Goal: Information Seeking & Learning: Learn about a topic

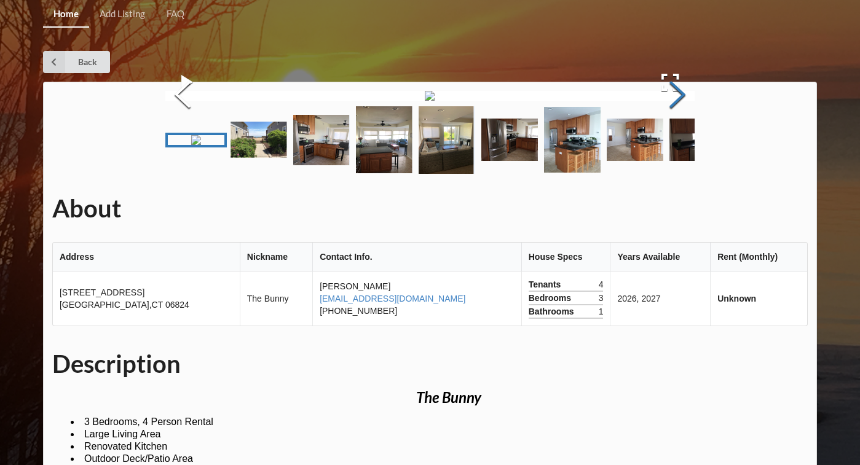
click at [676, 152] on button "Next Slide" at bounding box center [677, 96] width 34 height 111
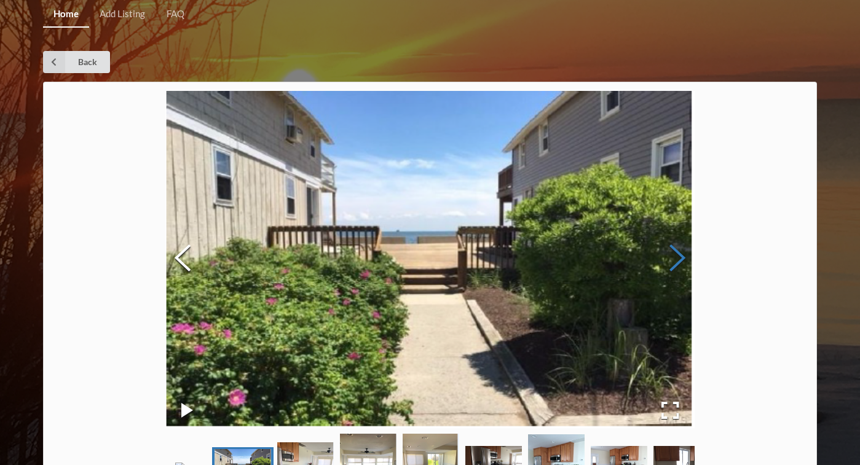
click at [676, 254] on button "Next Slide" at bounding box center [677, 259] width 34 height 111
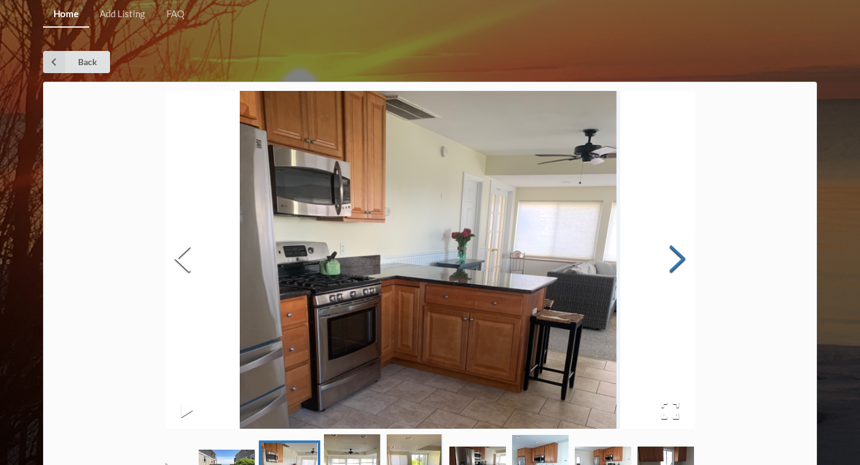
click at [676, 254] on button "Next Slide" at bounding box center [677, 260] width 34 height 111
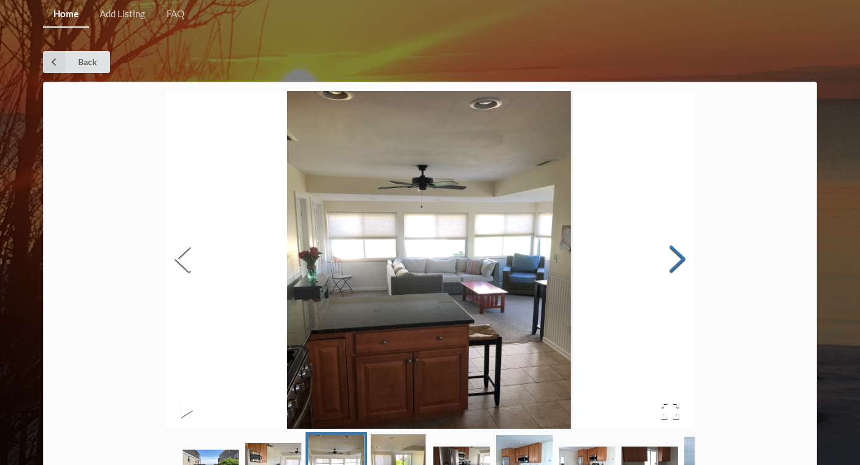
click at [676, 254] on button "Next Slide" at bounding box center [677, 260] width 34 height 111
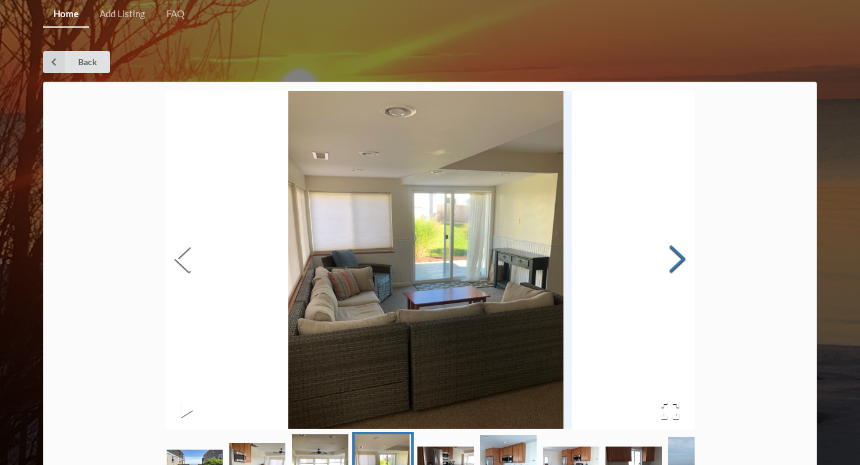
click at [676, 253] on button "Next Slide" at bounding box center [677, 260] width 34 height 111
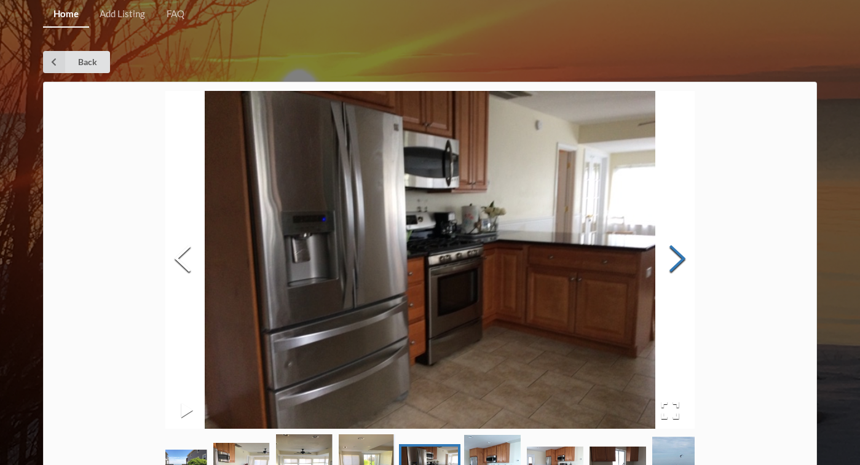
click at [676, 253] on button "Next Slide" at bounding box center [677, 260] width 34 height 111
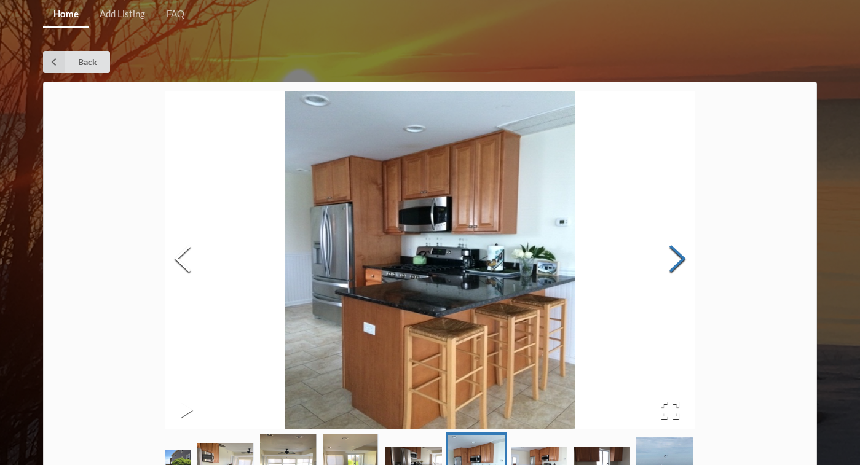
click at [676, 253] on button "Next Slide" at bounding box center [677, 260] width 34 height 111
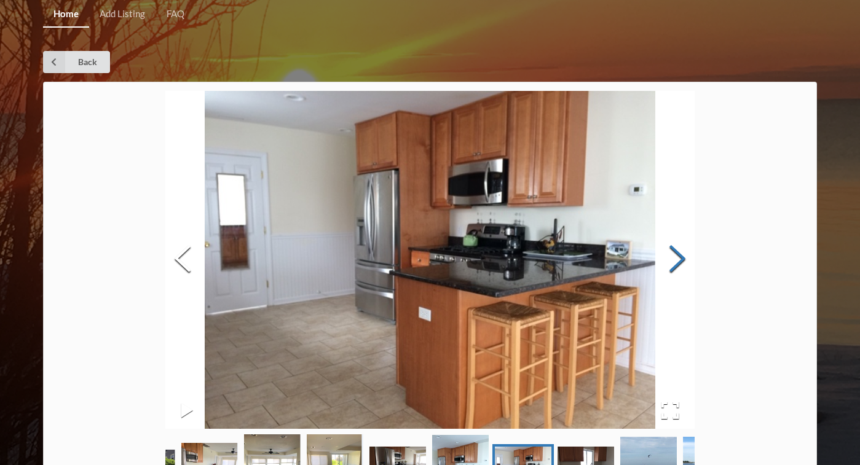
click at [676, 253] on button "Next Slide" at bounding box center [677, 260] width 34 height 111
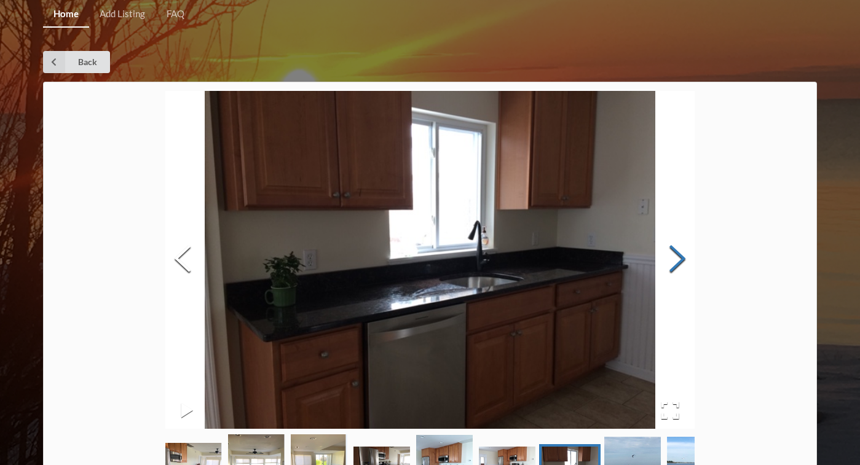
click at [676, 253] on button "Next Slide" at bounding box center [677, 260] width 34 height 111
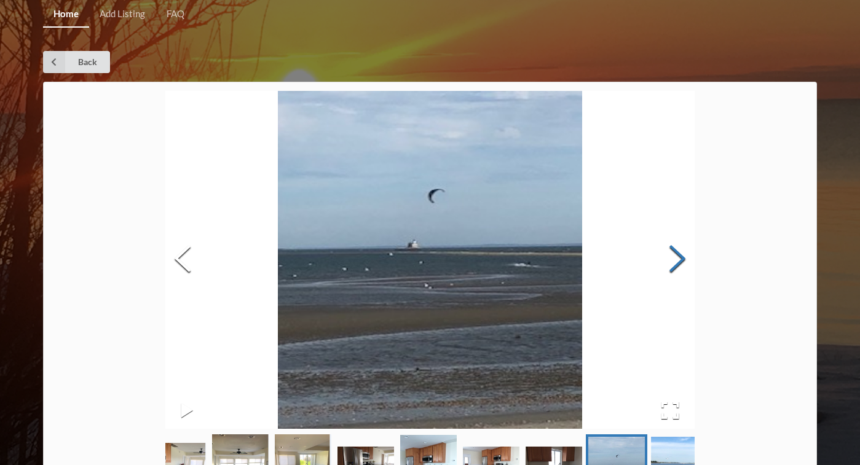
click at [676, 253] on button "Next Slide" at bounding box center [677, 260] width 34 height 111
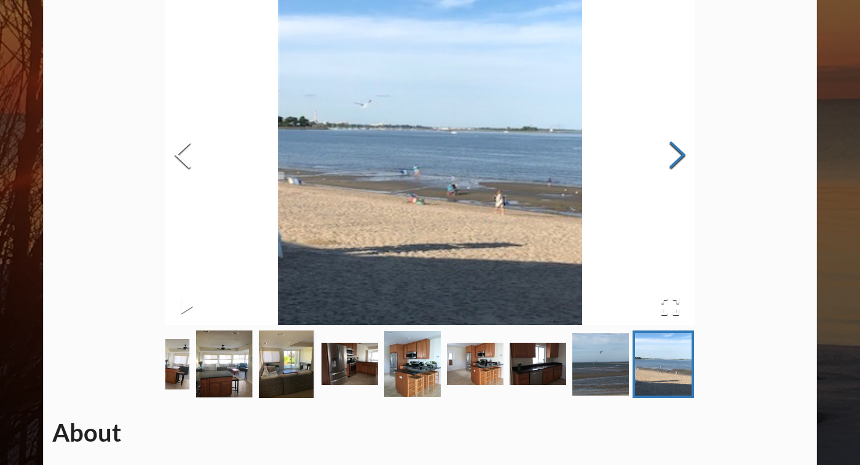
scroll to position [106, 0]
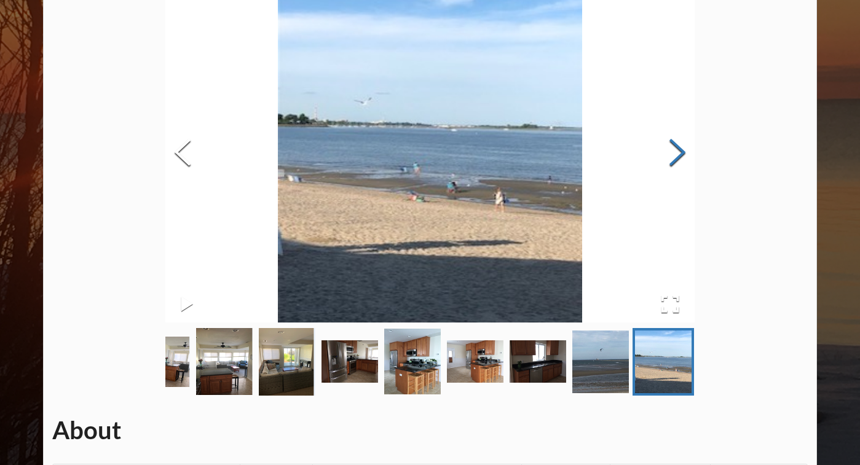
click at [685, 149] on button "Next Slide" at bounding box center [677, 153] width 34 height 111
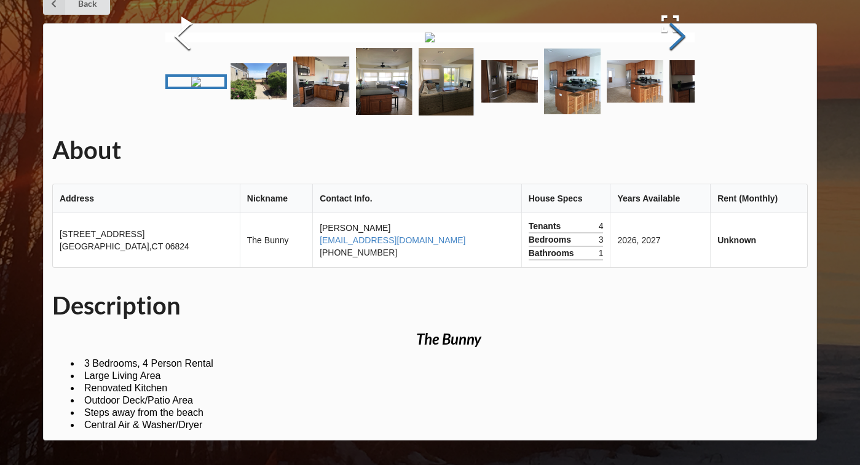
scroll to position [441, 0]
click at [678, 93] on button "Next Slide" at bounding box center [677, 37] width 34 height 111
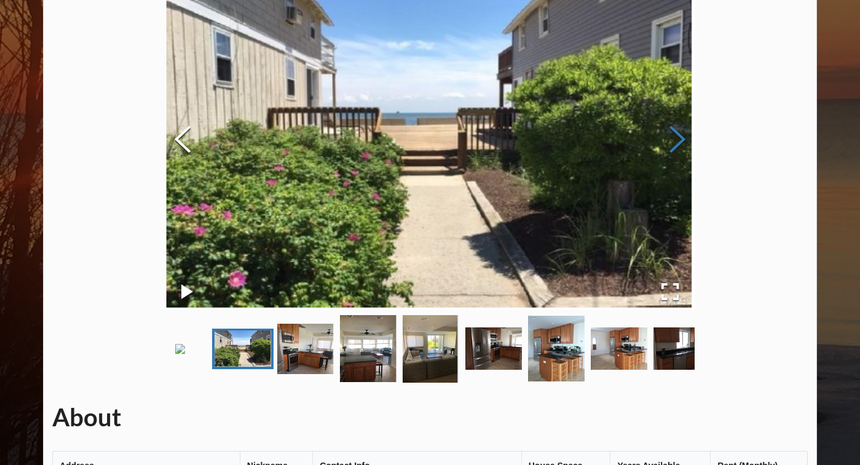
click at [678, 138] on button "Next Slide" at bounding box center [677, 140] width 34 height 111
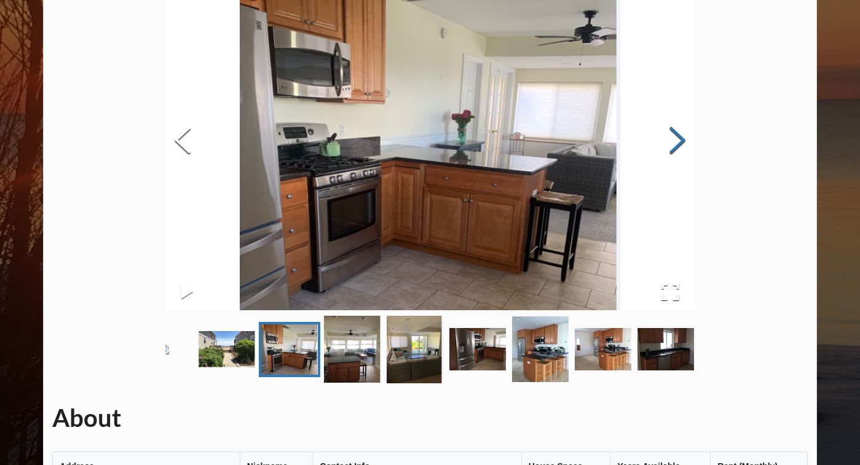
scroll to position [119, 0]
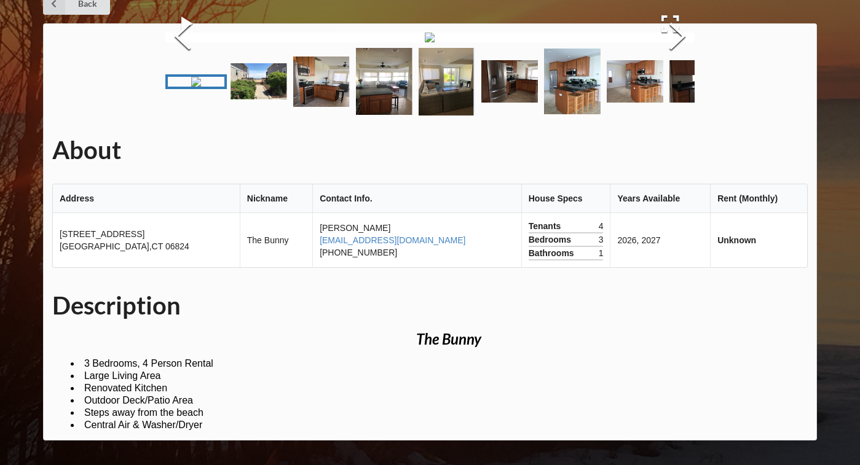
scroll to position [404, 0]
